Goal: Transaction & Acquisition: Purchase product/service

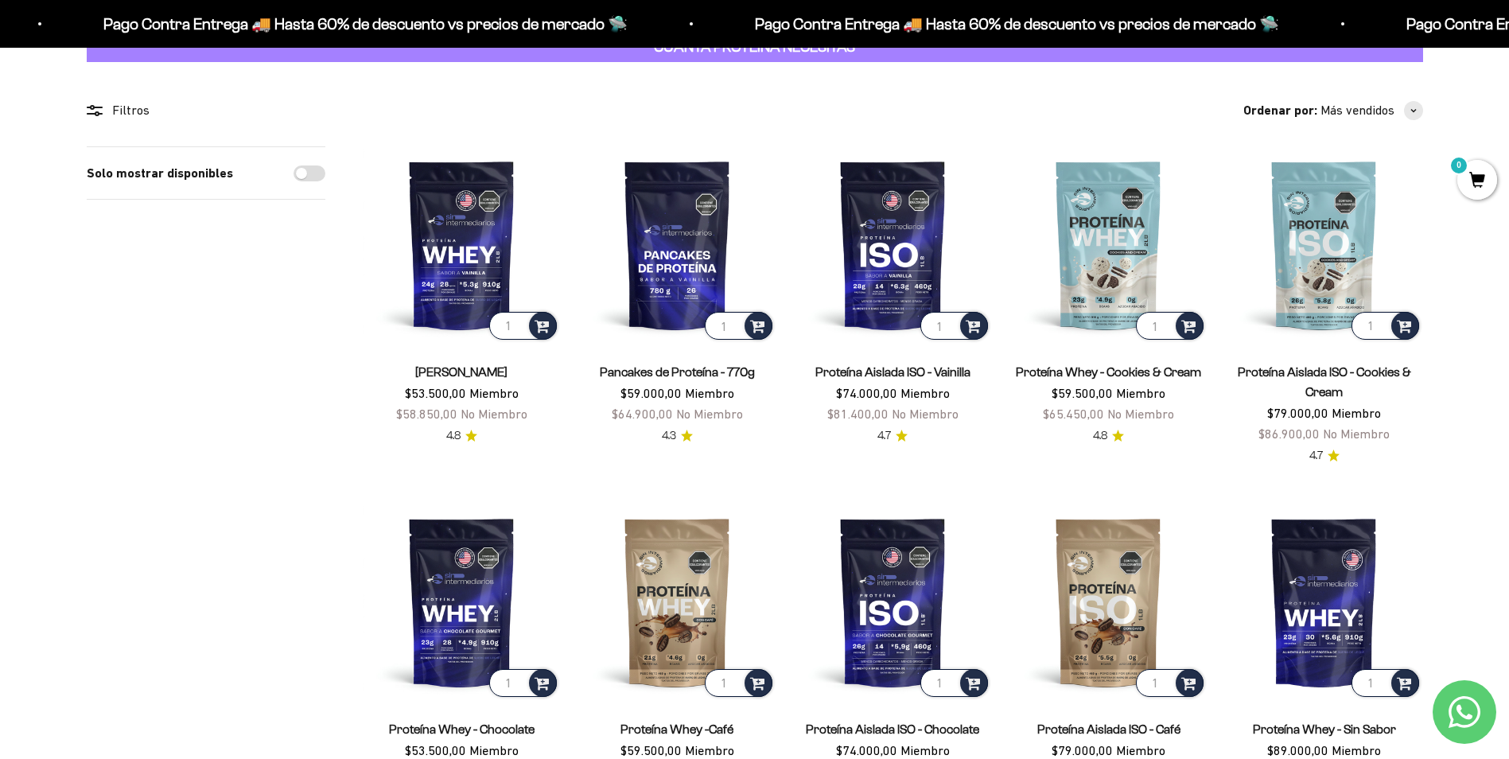
scroll to position [318, 0]
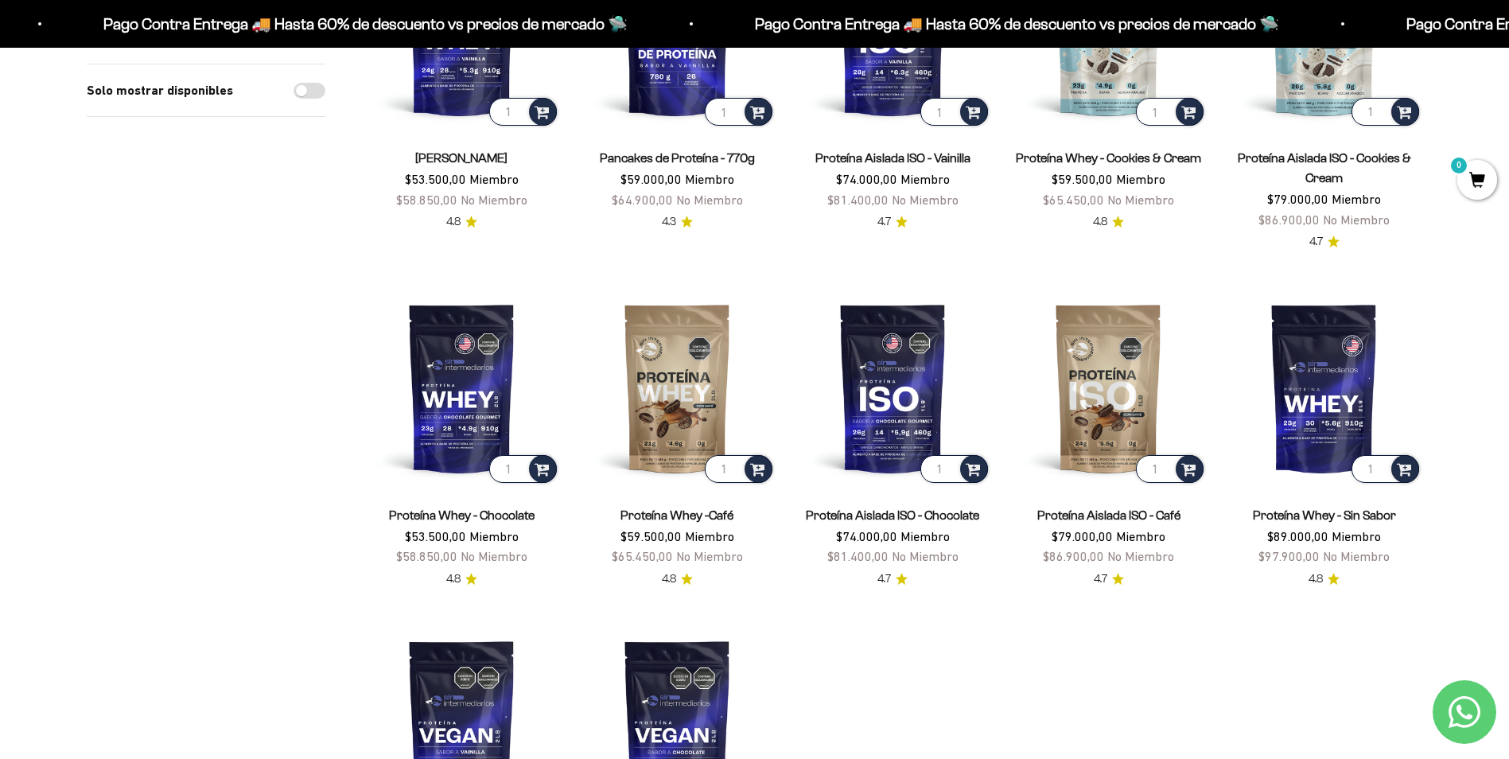
click at [309, 473] on div "Solo mostrar disponibles" at bounding box center [206, 428] width 239 height 993
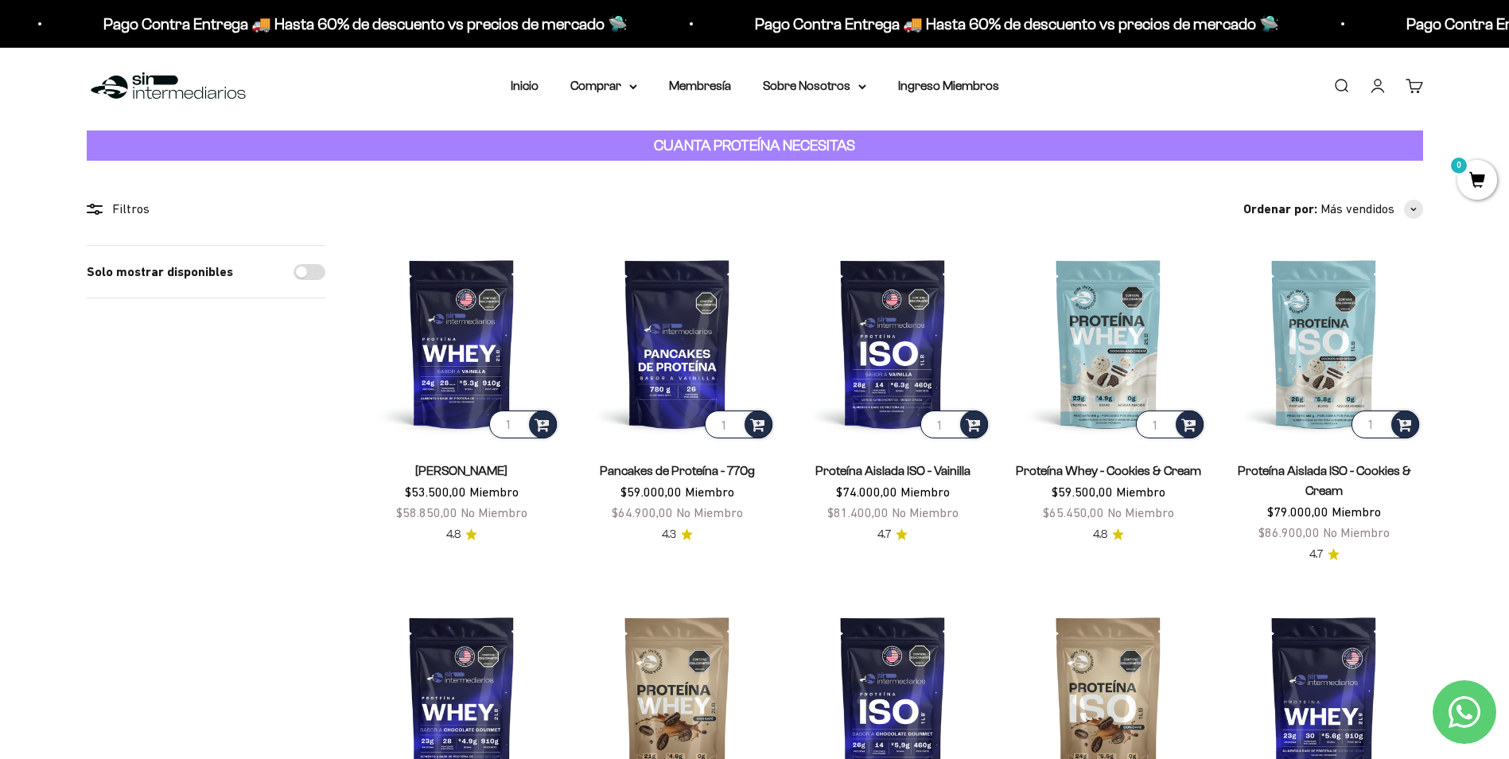
scroll to position [0, 0]
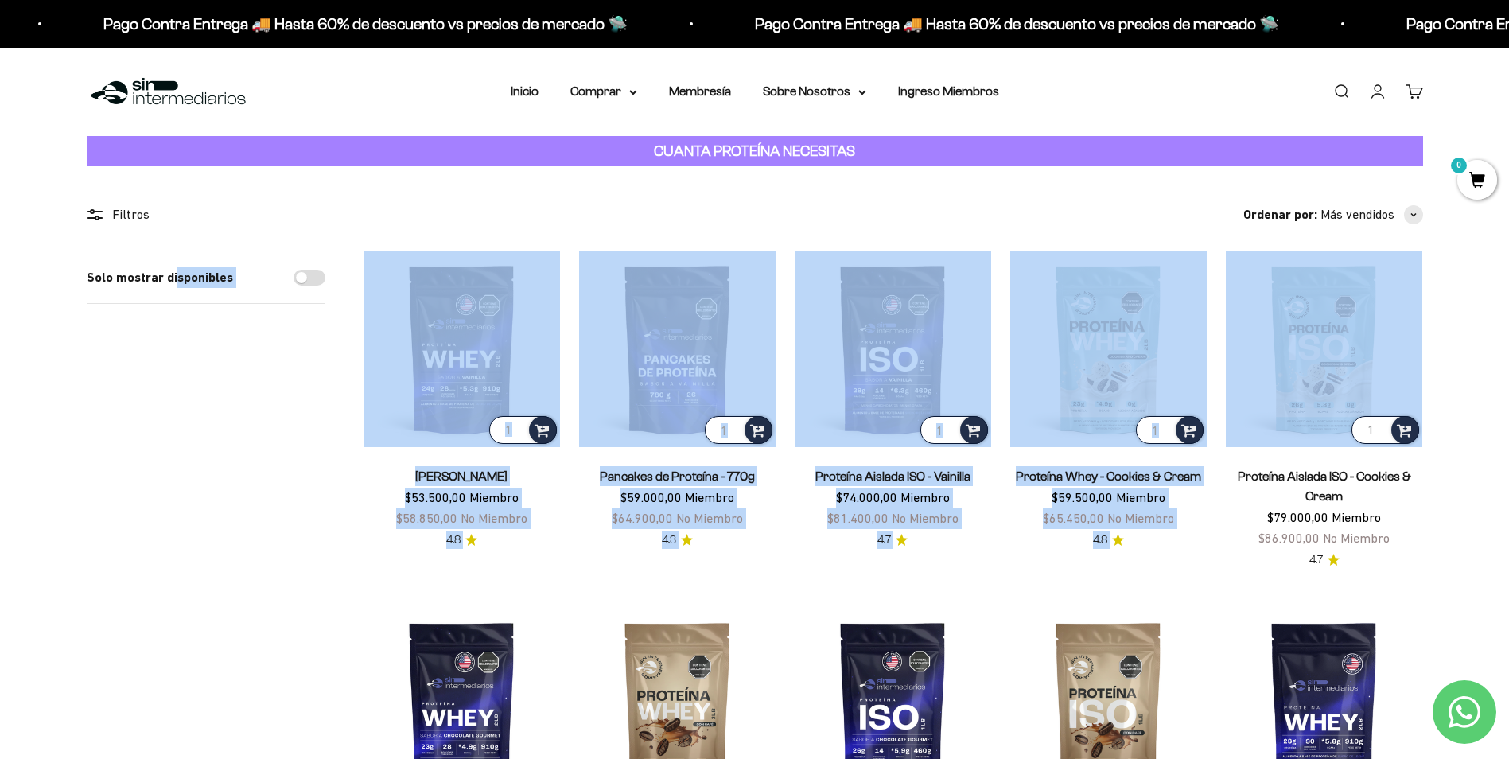
drag, startPoint x: 174, startPoint y: 481, endPoint x: 1486, endPoint y: 417, distance: 1313.7
click at [1486, 417] on section "Filtros Ordenar por Características Más vendidos Alfabéticamente, A-Z Alfabétic…" at bounding box center [754, 743] width 1509 height 1154
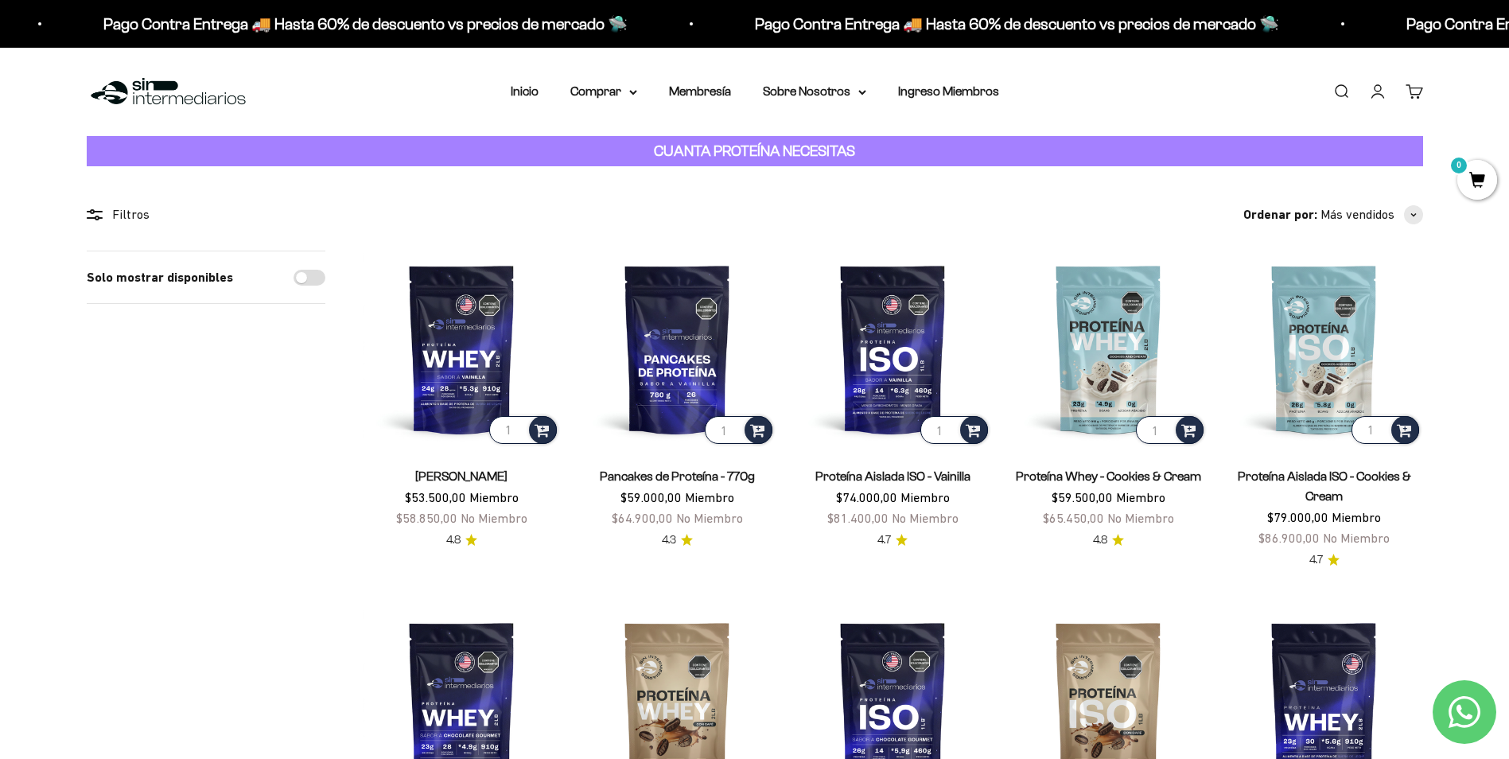
click at [1340, 88] on link "Buscar" at bounding box center [1342, 92] width 18 height 18
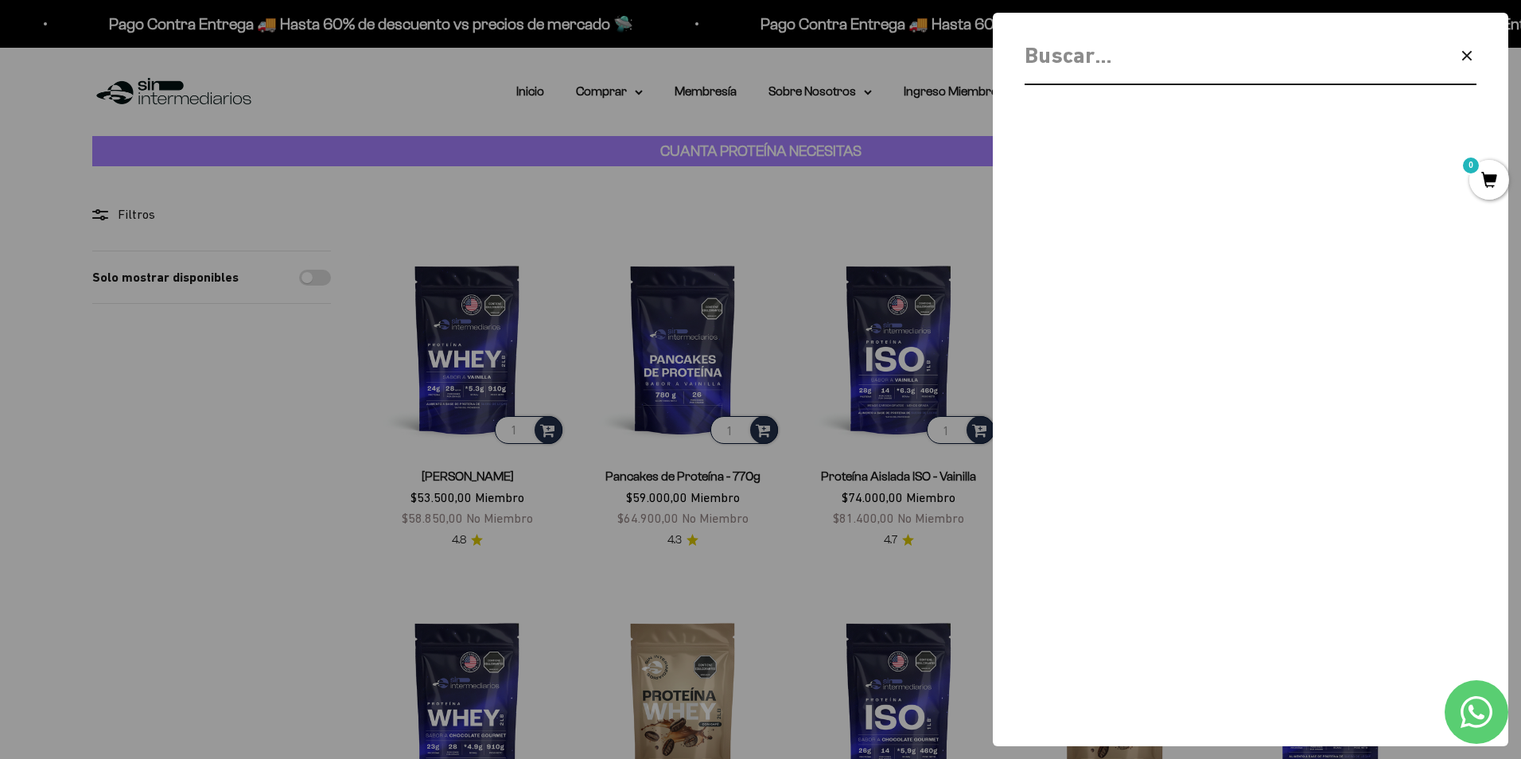
click at [1233, 61] on input "Buscar" at bounding box center [1210, 56] width 370 height 36
type input "be one"
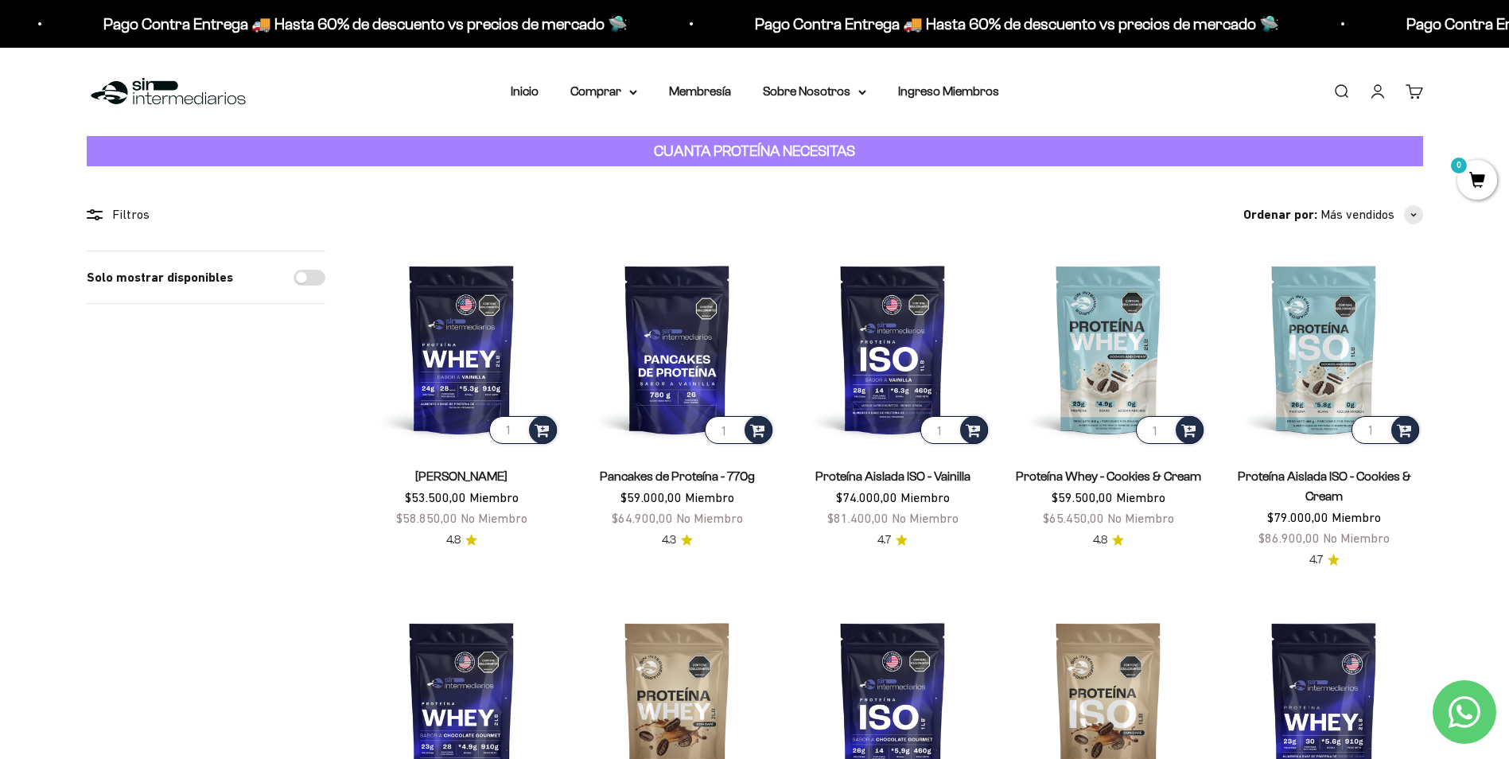
click at [619, 98] on summary "Comprar" at bounding box center [604, 91] width 67 height 21
click at [617, 138] on span "Proteínas" at bounding box center [606, 142] width 53 height 14
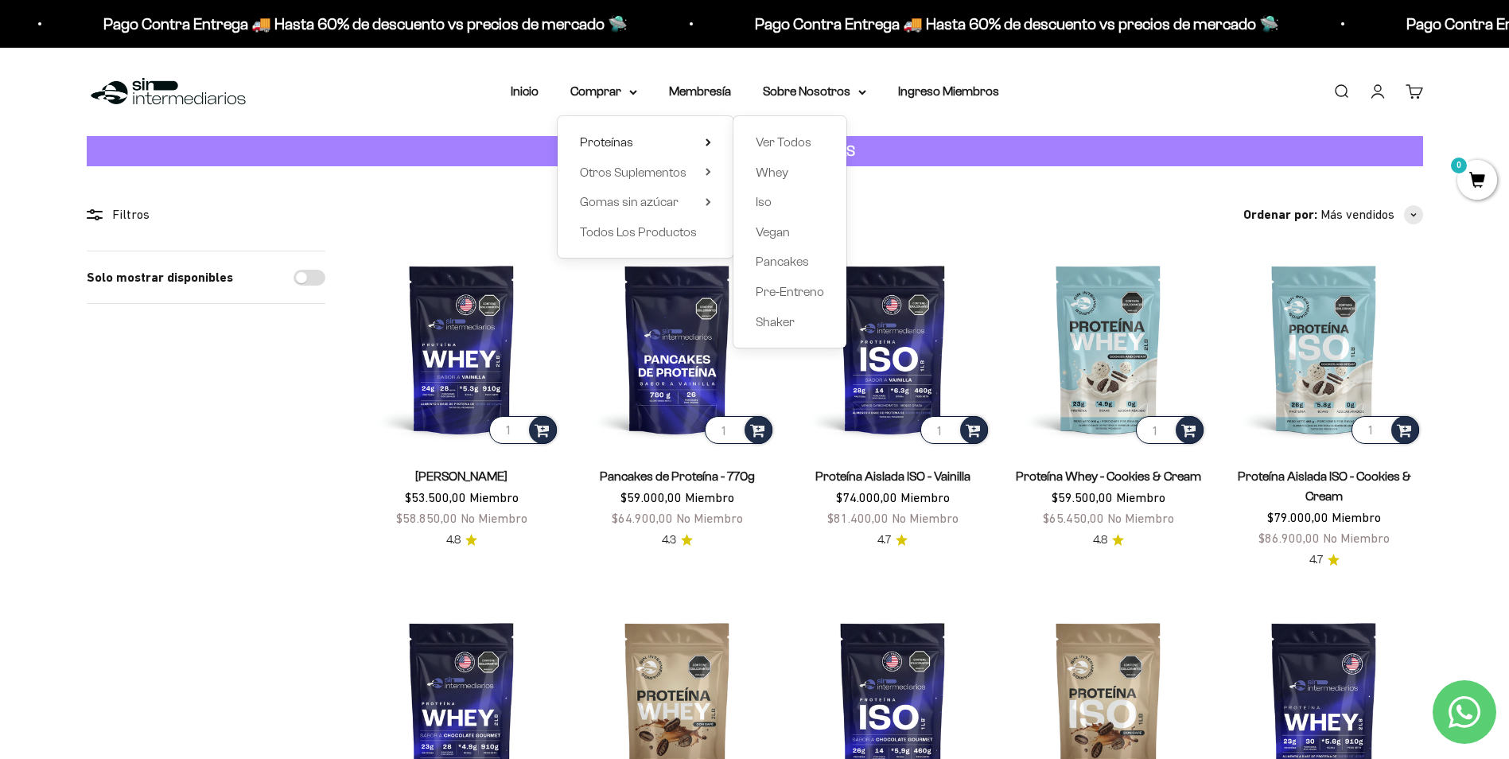
click at [767, 203] on span "Iso" at bounding box center [764, 202] width 16 height 14
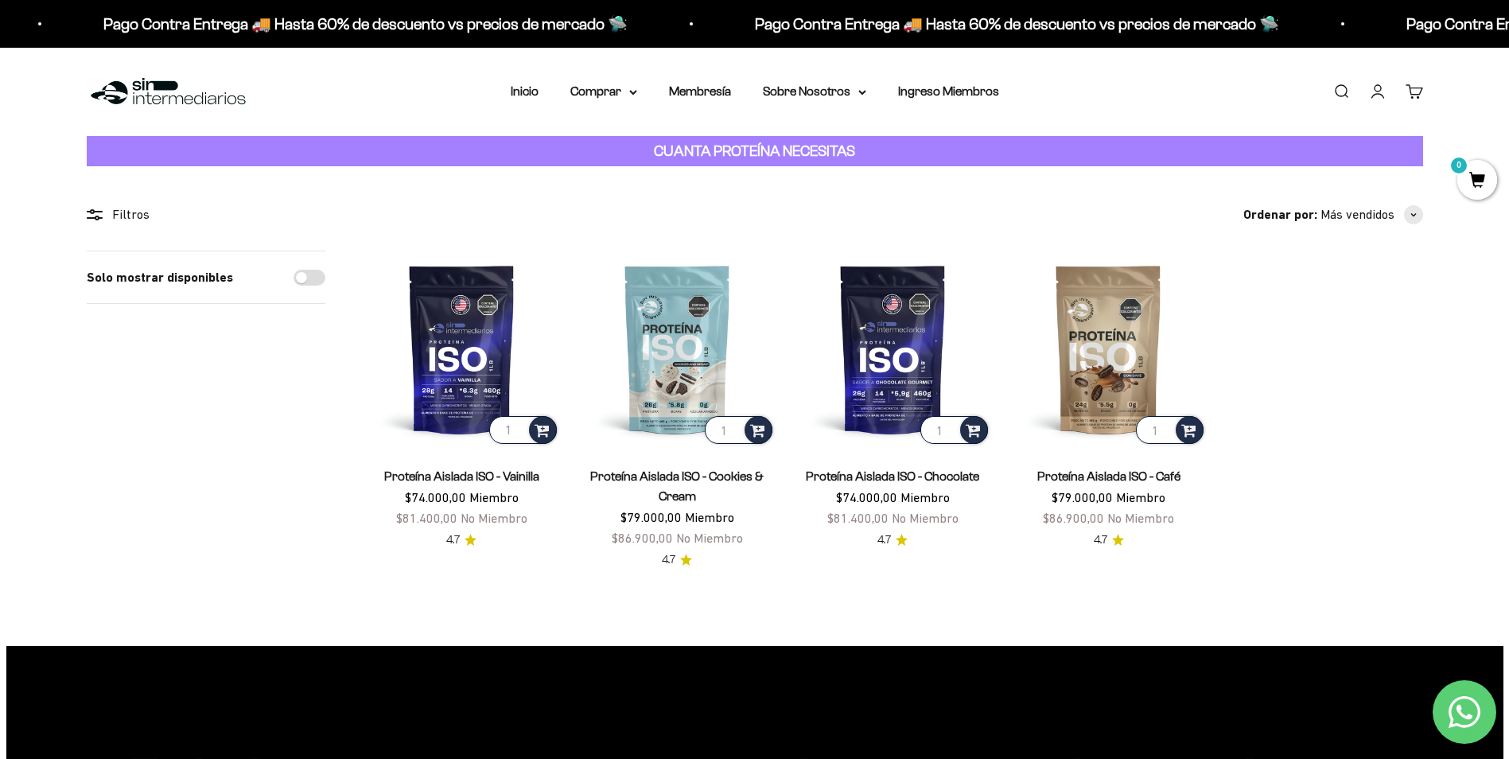
click at [639, 92] on nav "Inicio Comprar Proteínas Ver Todos Whey Iso Vegan" at bounding box center [755, 91] width 489 height 21
click at [628, 92] on summary "Comprar" at bounding box center [604, 91] width 67 height 21
click at [614, 142] on span "Proteínas" at bounding box center [606, 142] width 53 height 14
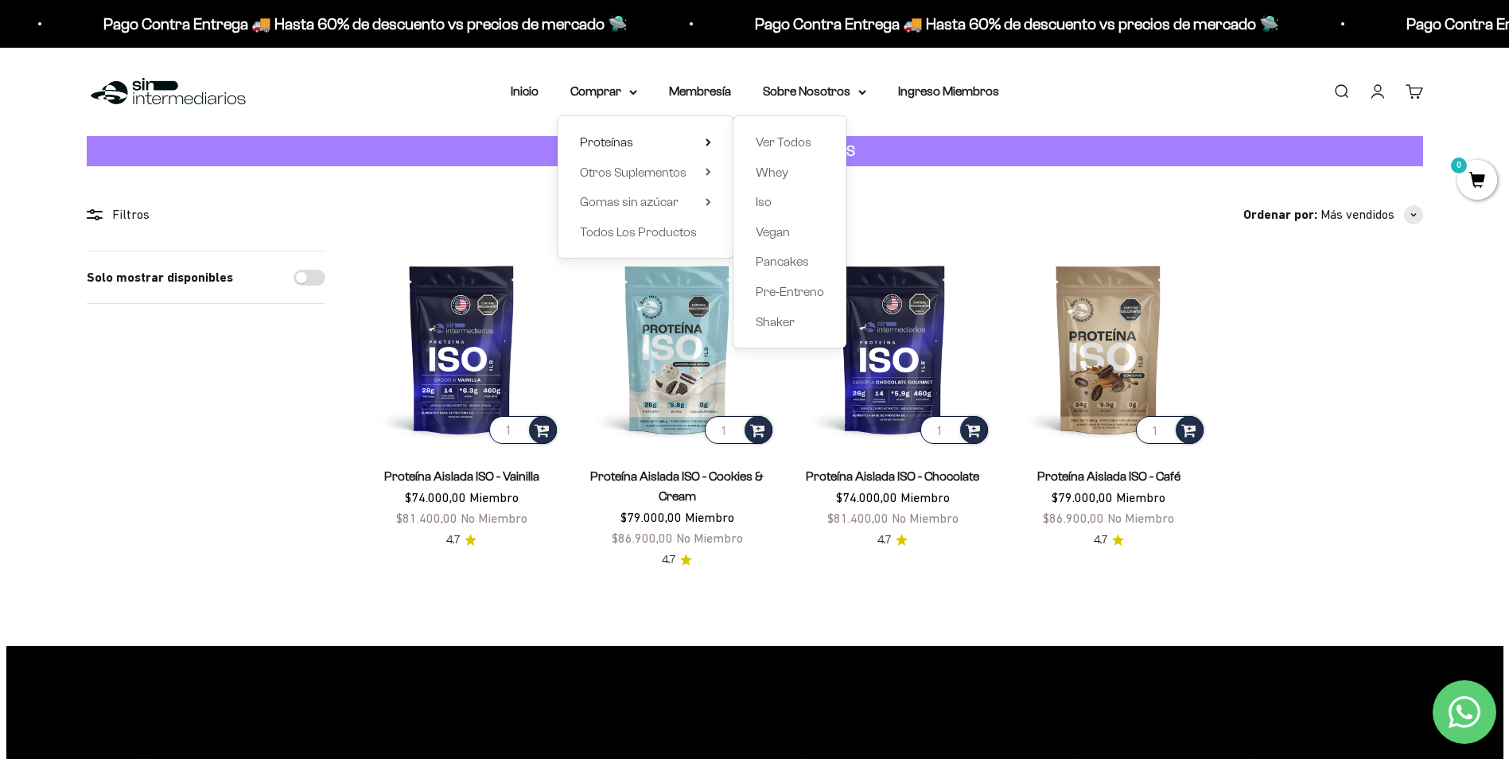
click at [808, 299] on span "Pre-Entreno" at bounding box center [790, 292] width 68 height 21
